Goal: Task Accomplishment & Management: Manage account settings

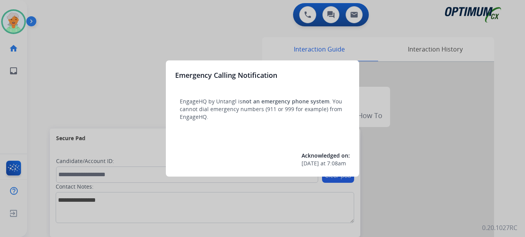
click at [17, 27] on div at bounding box center [262, 118] width 525 height 237
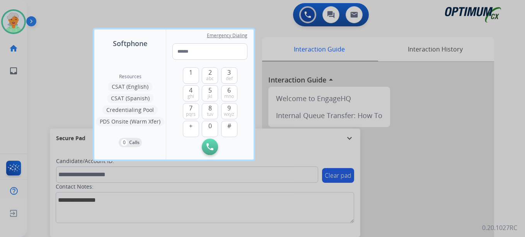
click at [17, 27] on div at bounding box center [262, 118] width 525 height 237
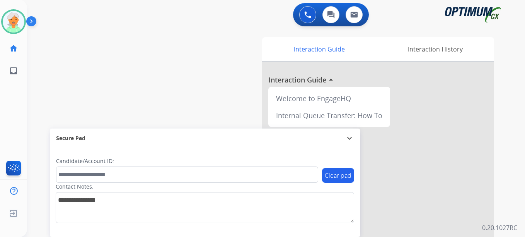
click at [17, 27] on img at bounding box center [14, 22] width 22 height 22
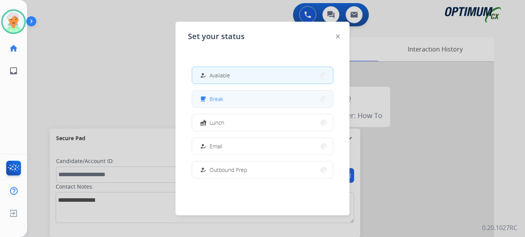
click at [215, 102] on span "Break" at bounding box center [217, 99] width 14 height 8
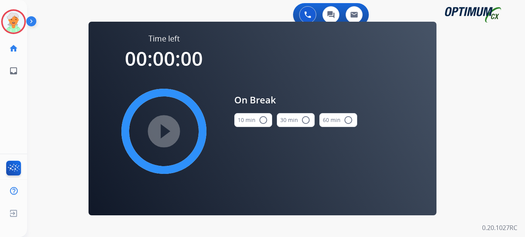
click at [265, 118] on mat-icon "radio_button_unchecked" at bounding box center [263, 119] width 9 height 9
click at [166, 127] on mat-icon "play_circle_filled" at bounding box center [163, 130] width 9 height 9
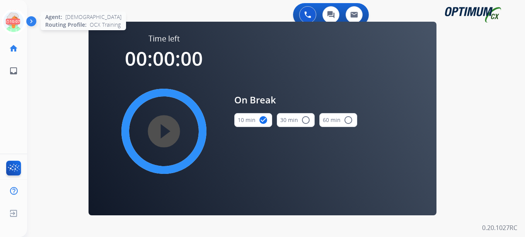
click at [17, 25] on icon at bounding box center [13, 21] width 25 height 25
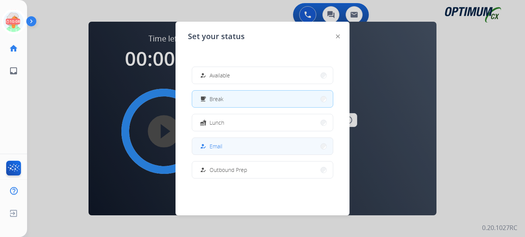
click at [223, 154] on button "how_to_reg Email" at bounding box center [262, 146] width 141 height 17
